Goal: Information Seeking & Learning: Learn about a topic

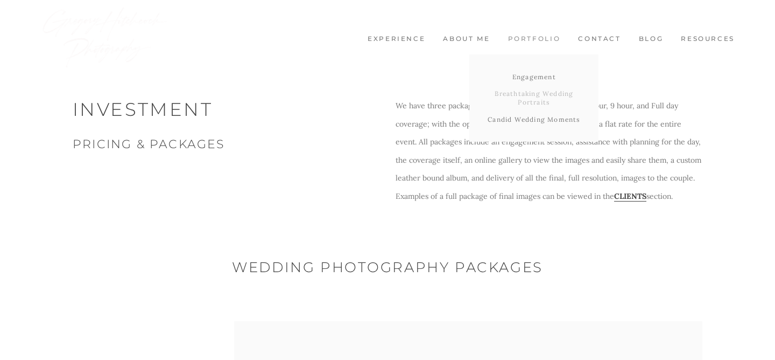
click at [530, 97] on link "Breathtaking Wedding Portraits" at bounding box center [534, 97] width 129 height 25
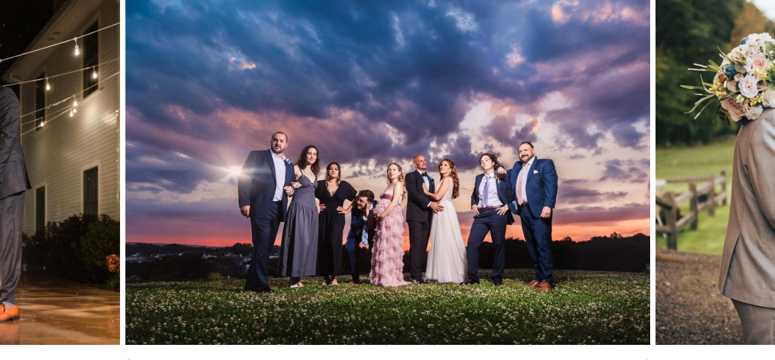
scroll to position [117, 0]
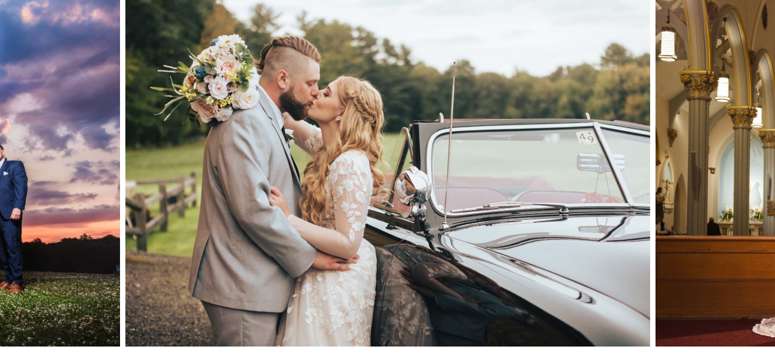
click at [764, 185] on div at bounding box center [697, 171] width 155 height 350
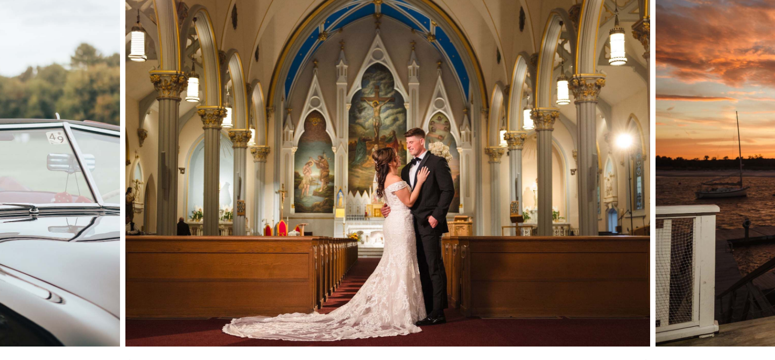
click at [764, 185] on div at bounding box center [697, 171] width 155 height 350
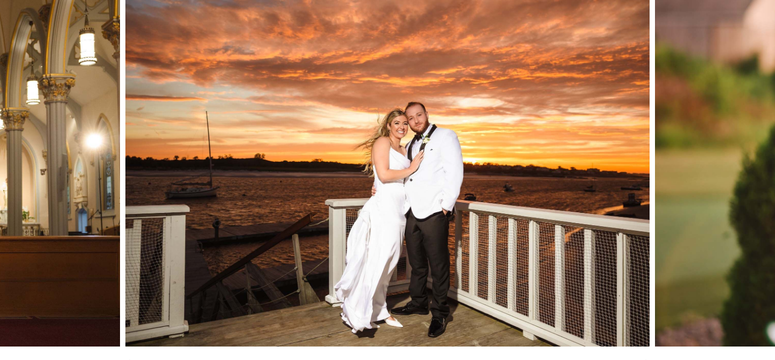
click at [764, 185] on div at bounding box center [697, 171] width 155 height 350
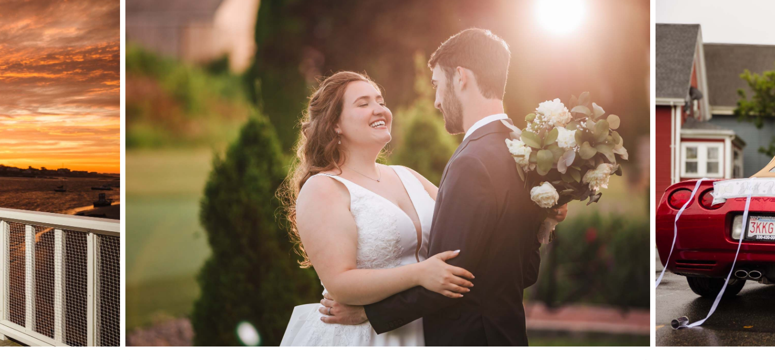
click at [764, 185] on div at bounding box center [697, 171] width 155 height 350
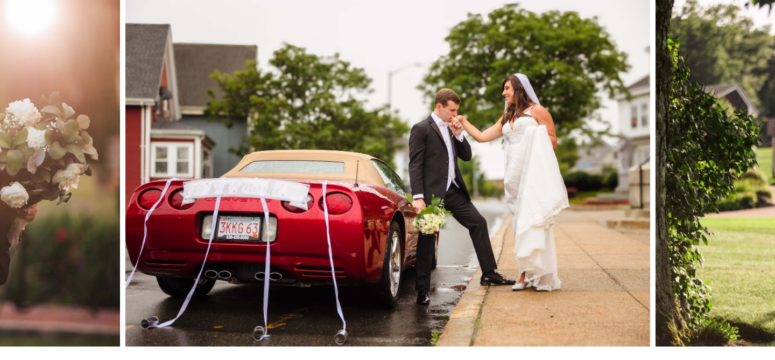
click at [764, 185] on div at bounding box center [697, 171] width 155 height 350
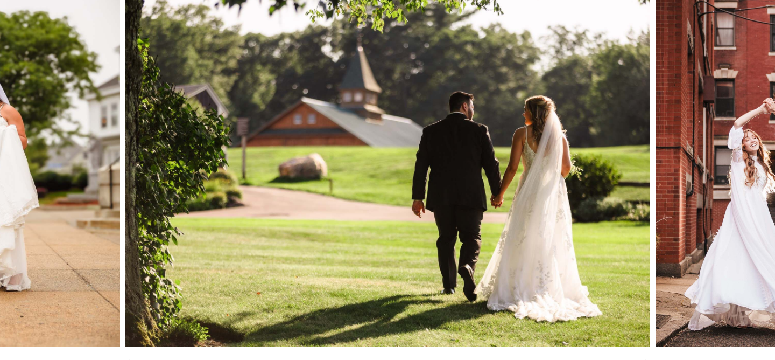
click at [764, 185] on div at bounding box center [697, 171] width 155 height 350
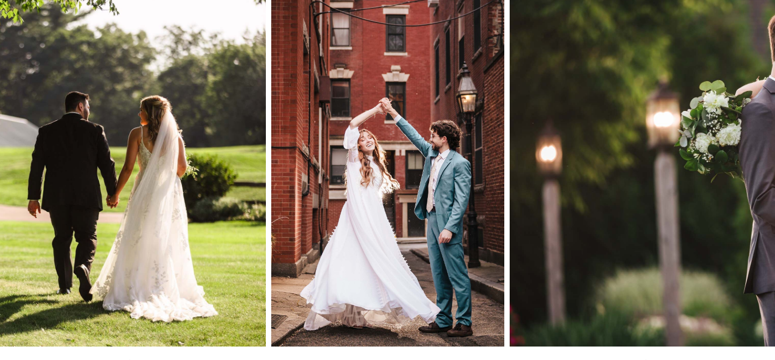
click at [764, 185] on div at bounding box center [697, 171] width 155 height 350
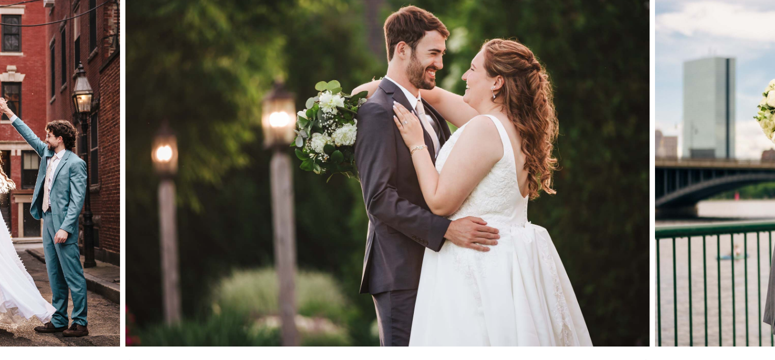
click at [764, 185] on div at bounding box center [697, 171] width 155 height 350
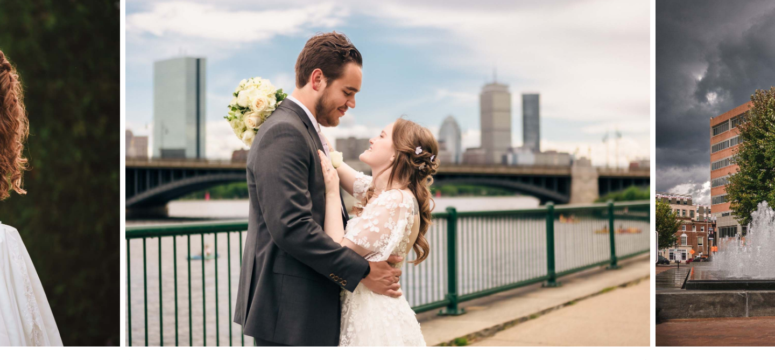
click at [764, 185] on div at bounding box center [697, 171] width 155 height 350
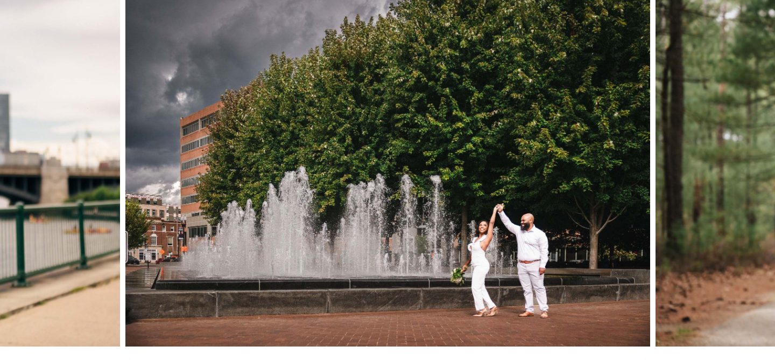
click at [763, 185] on div at bounding box center [697, 171] width 155 height 350
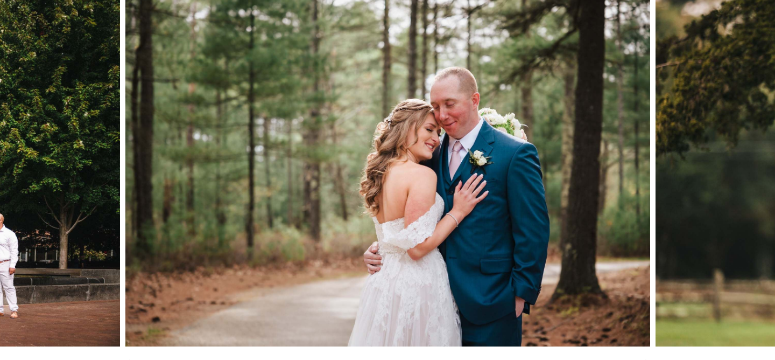
click at [763, 186] on div at bounding box center [697, 171] width 155 height 350
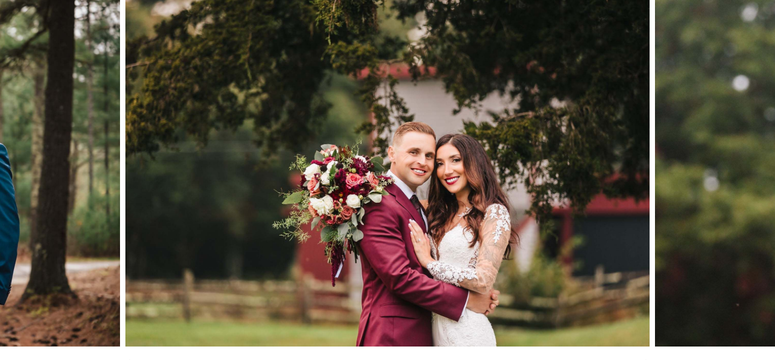
click at [763, 186] on div at bounding box center [697, 171] width 155 height 350
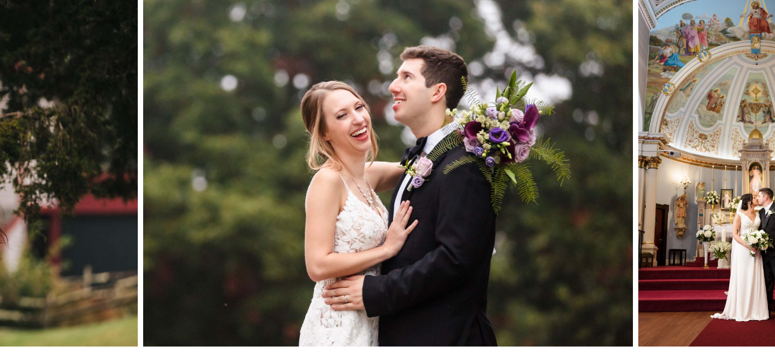
click at [763, 186] on div at bounding box center [697, 171] width 155 height 350
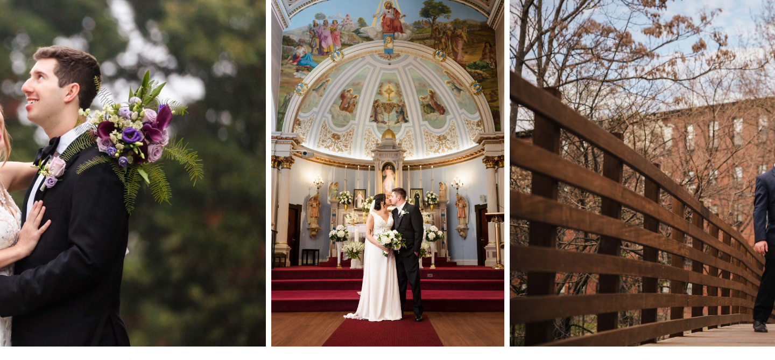
click at [763, 186] on div at bounding box center [697, 171] width 155 height 350
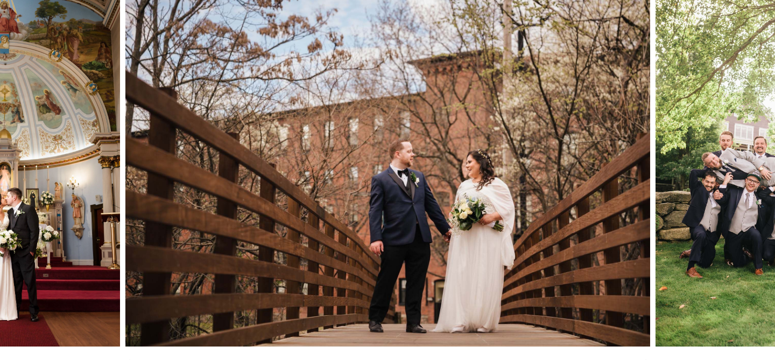
click at [763, 186] on div at bounding box center [697, 171] width 155 height 350
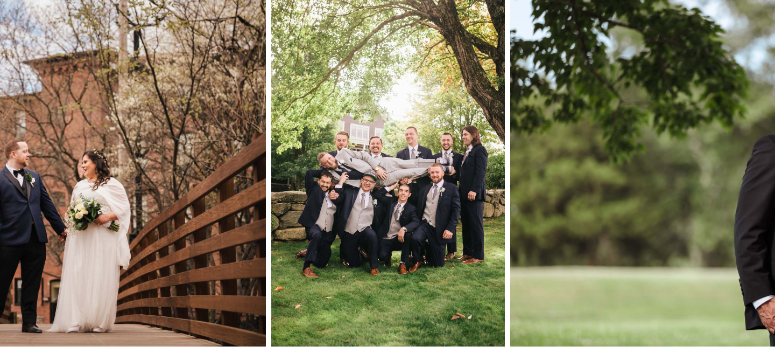
click at [763, 186] on div at bounding box center [697, 171] width 155 height 350
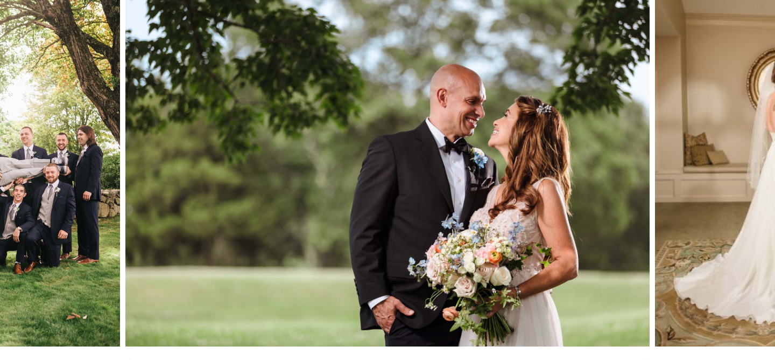
click at [763, 186] on div at bounding box center [697, 171] width 155 height 350
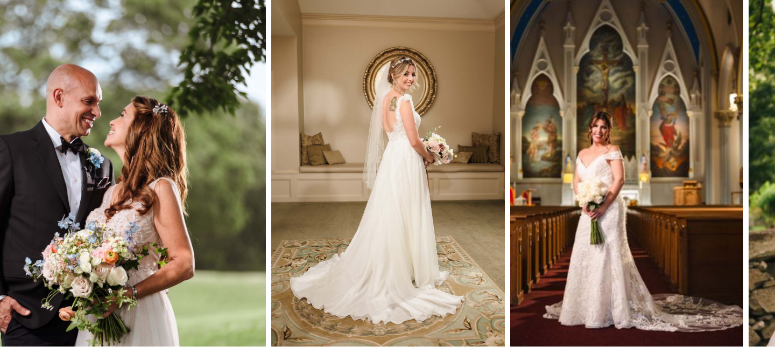
click at [763, 186] on div at bounding box center [697, 171] width 155 height 350
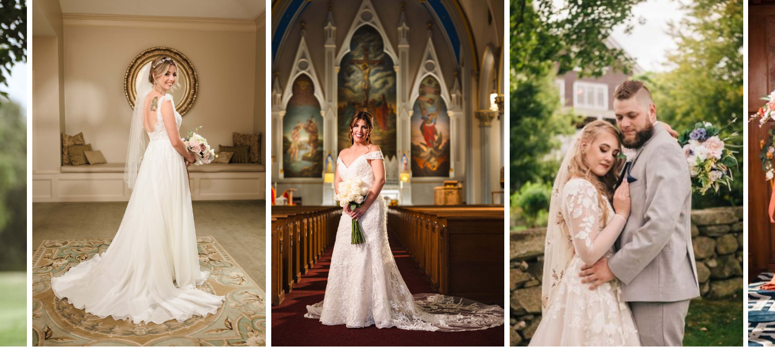
click at [763, 186] on div at bounding box center [697, 171] width 155 height 350
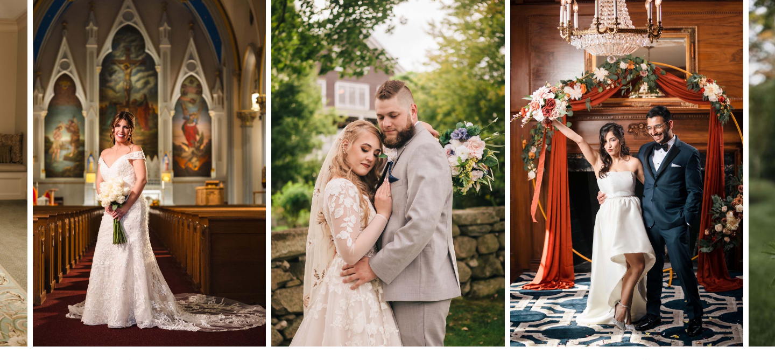
click at [763, 186] on div at bounding box center [697, 171] width 155 height 350
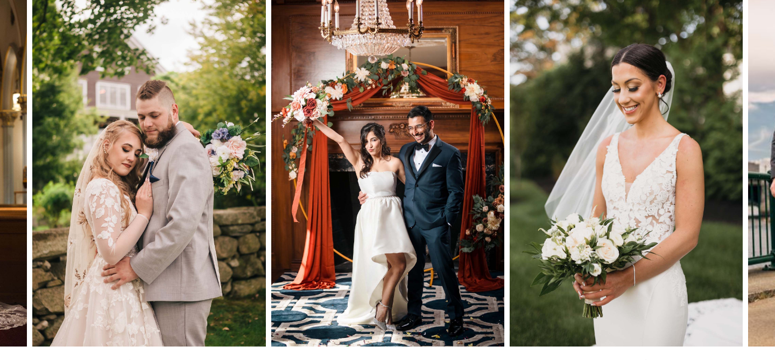
click at [763, 186] on div at bounding box center [697, 171] width 155 height 350
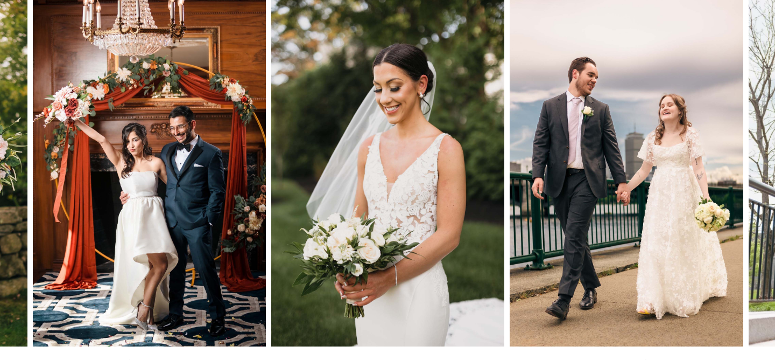
click at [763, 186] on div at bounding box center [697, 171] width 155 height 350
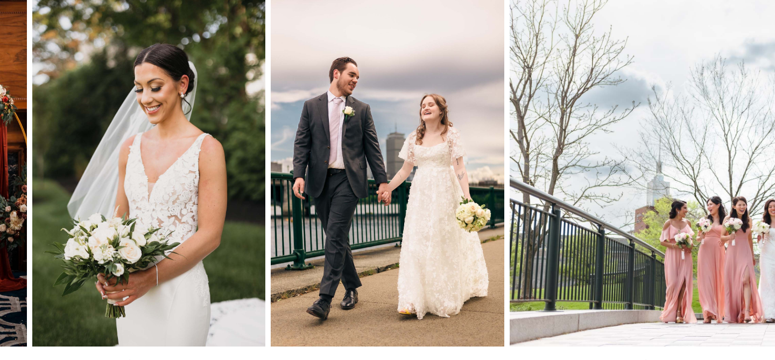
click at [763, 186] on div at bounding box center [697, 171] width 155 height 350
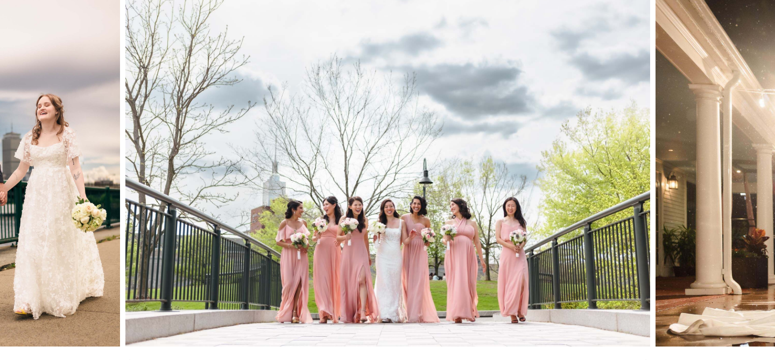
click at [763, 186] on div at bounding box center [697, 171] width 155 height 350
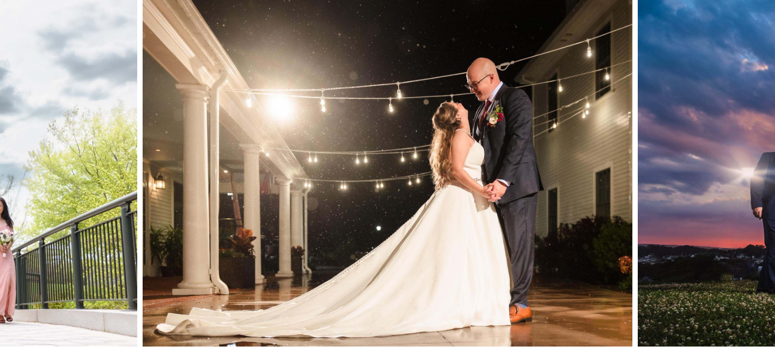
click at [763, 186] on div at bounding box center [697, 171] width 155 height 350
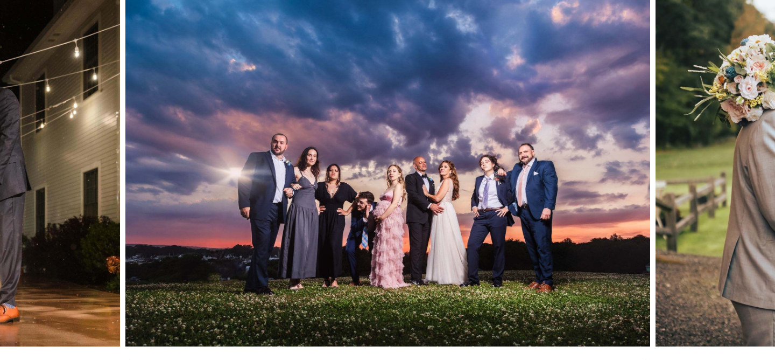
click at [763, 186] on div at bounding box center [697, 171] width 155 height 350
